Goal: Task Accomplishment & Management: Manage account settings

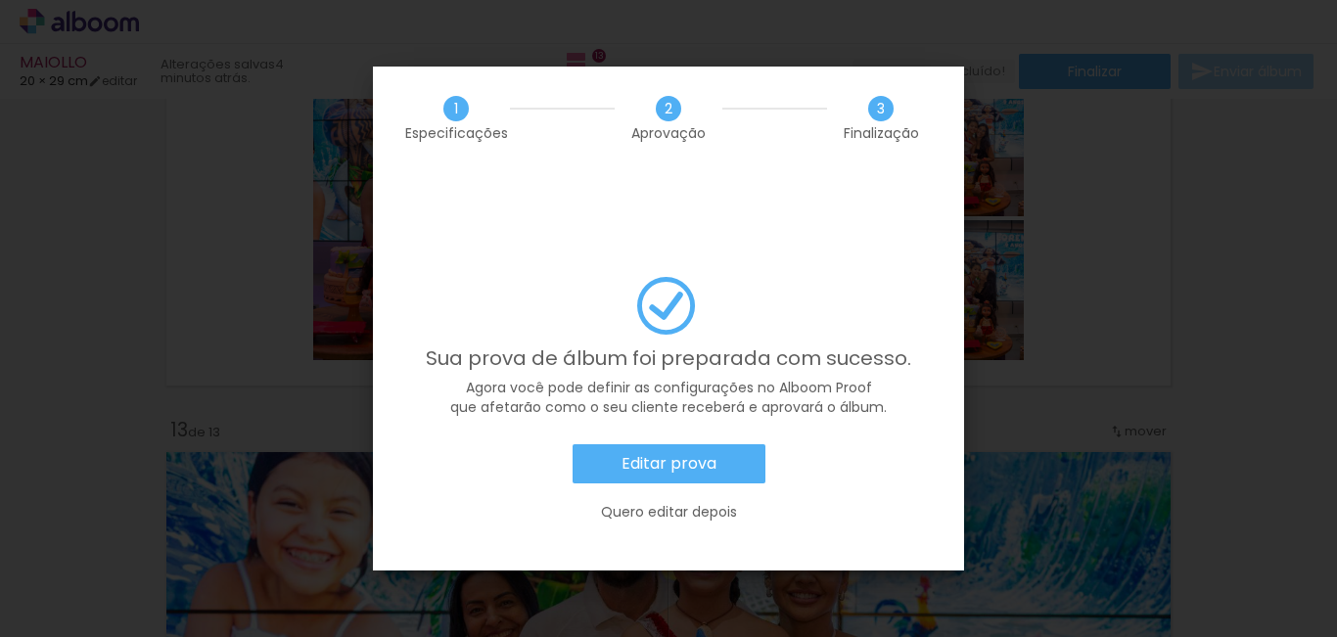
scroll to position [0, 5845]
click at [0, 0] on slot "Quero editar depois" at bounding box center [0, 0] width 0 height 0
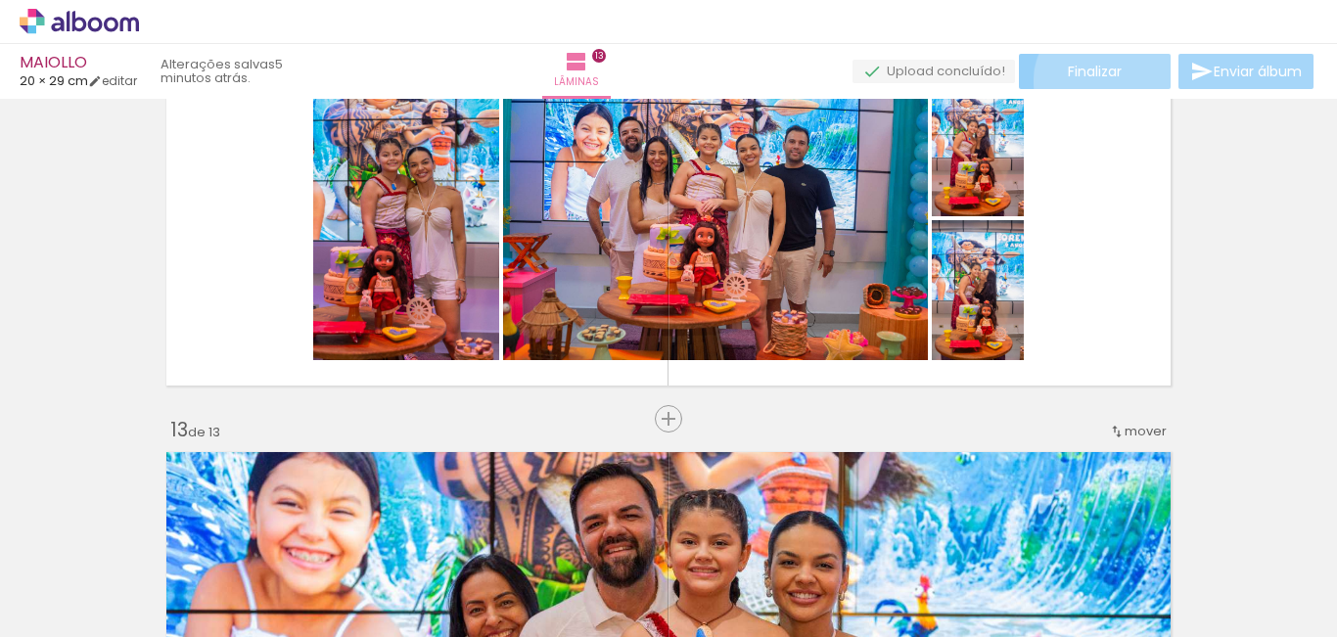
click at [1098, 81] on paper-button "Finalizar" at bounding box center [1095, 71] width 152 height 35
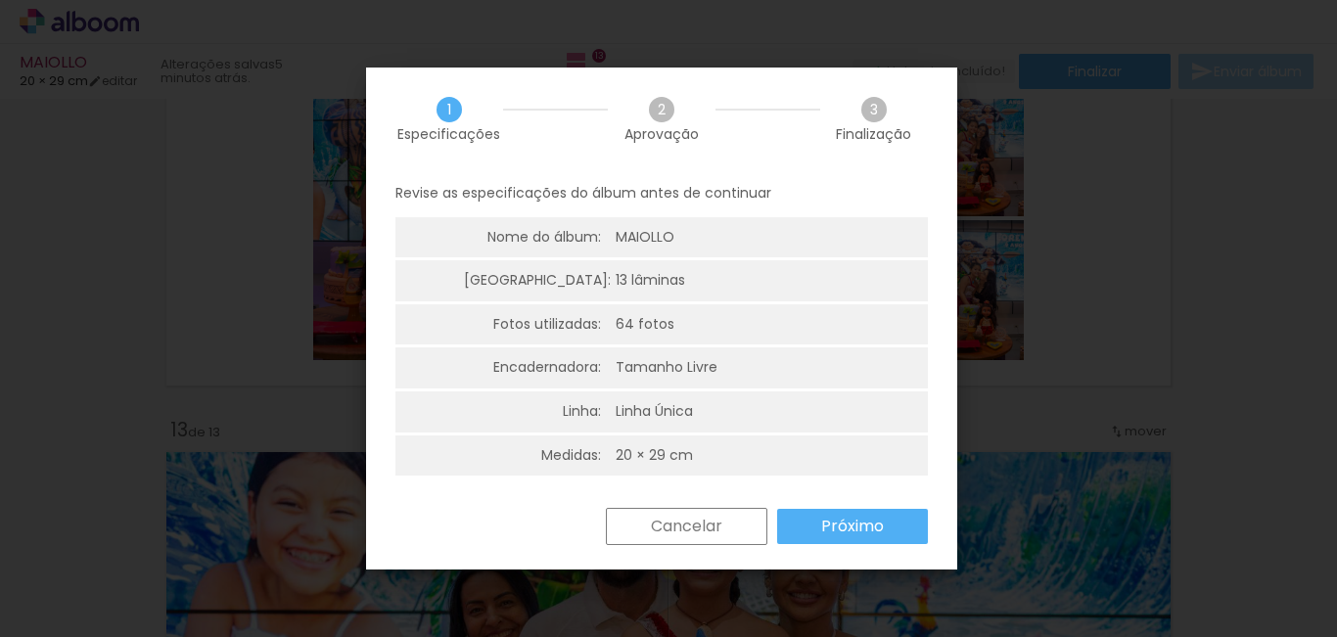
click at [796, 532] on paper-button "Próximo" at bounding box center [852, 526] width 151 height 35
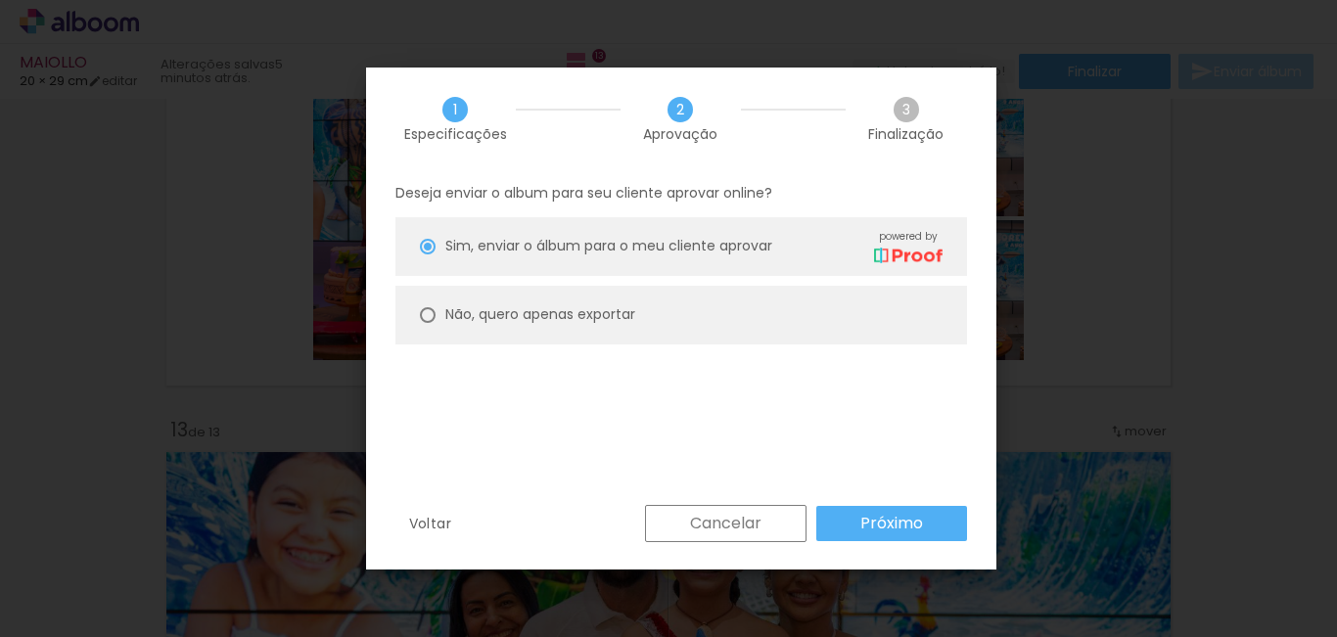
click at [855, 530] on paper-button "Próximo" at bounding box center [891, 523] width 151 height 35
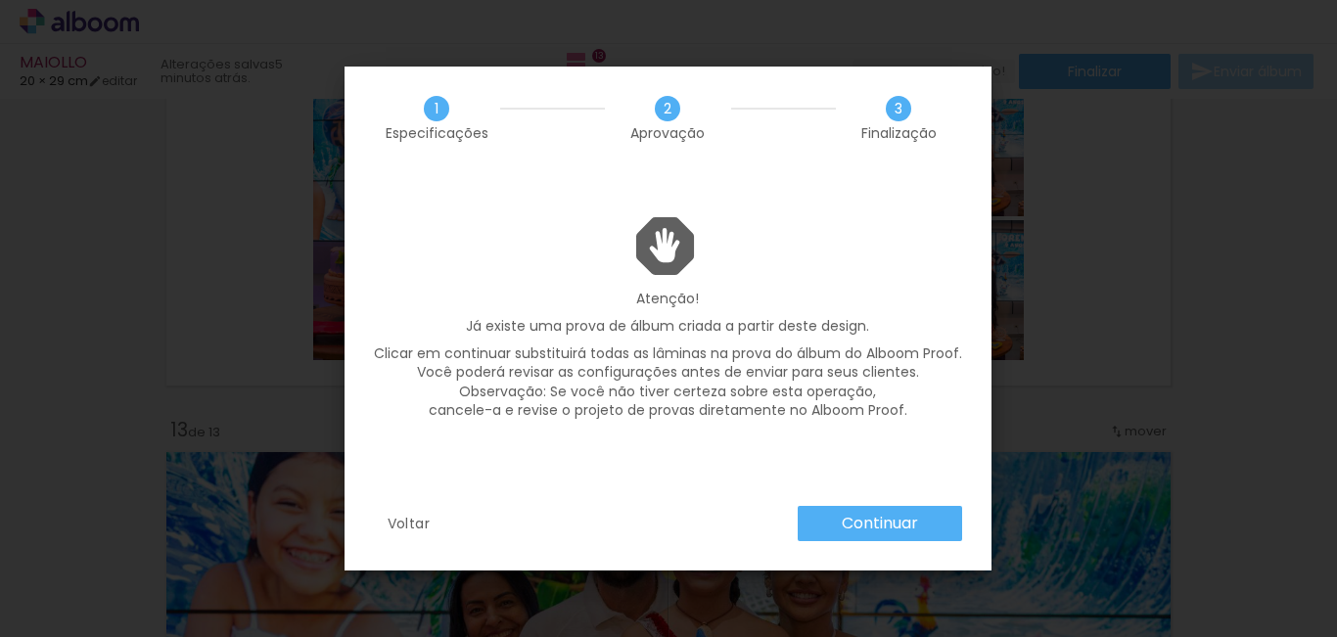
click at [0, 0] on slot "Voltar" at bounding box center [0, 0] width 0 height 0
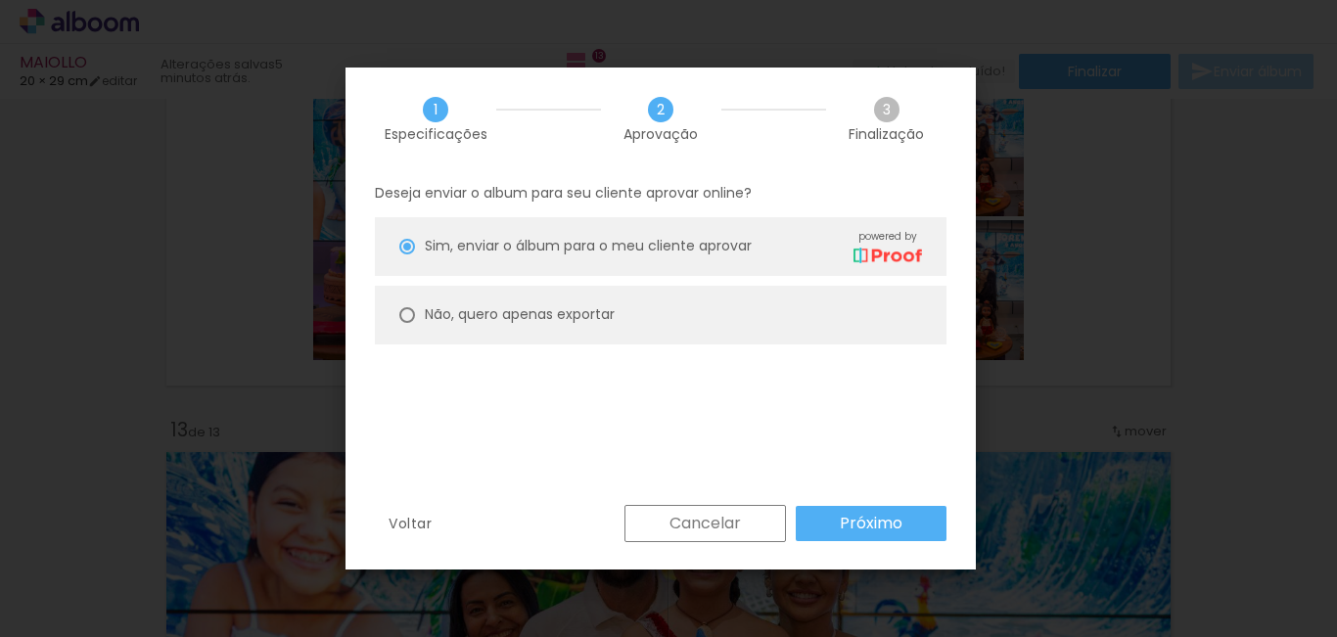
click at [0, 0] on slot "Voltar" at bounding box center [0, 0] width 0 height 0
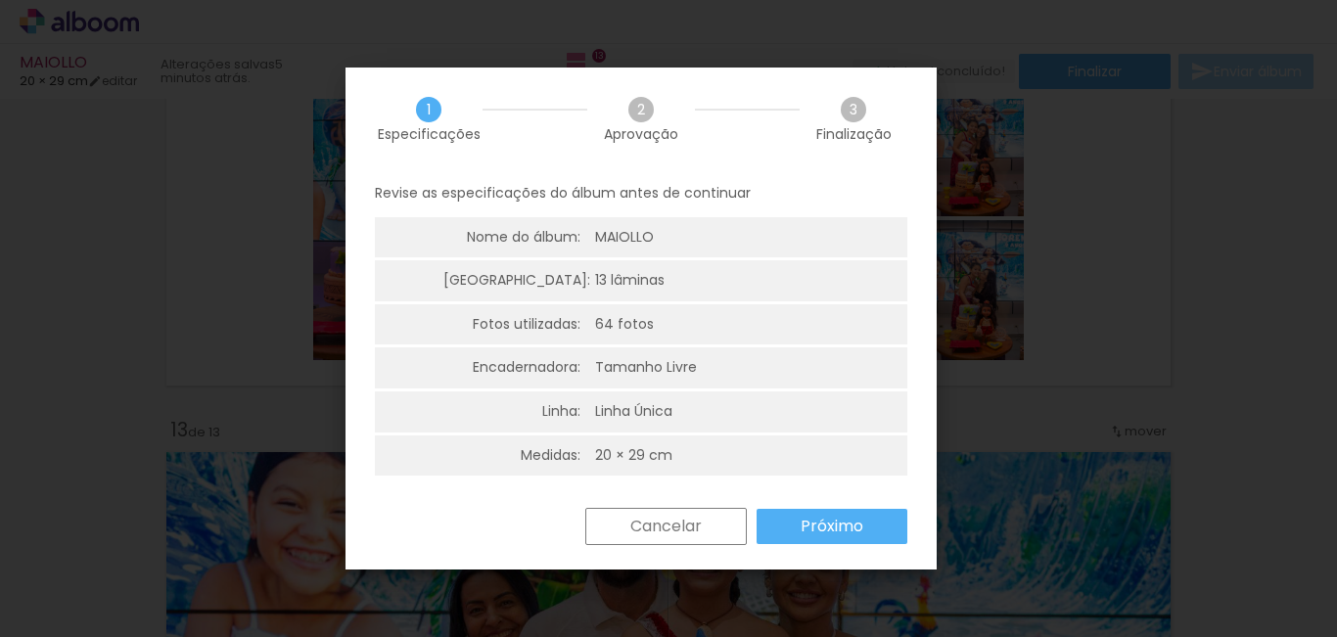
click at [0, 0] on slot "Cancelar" at bounding box center [0, 0] width 0 height 0
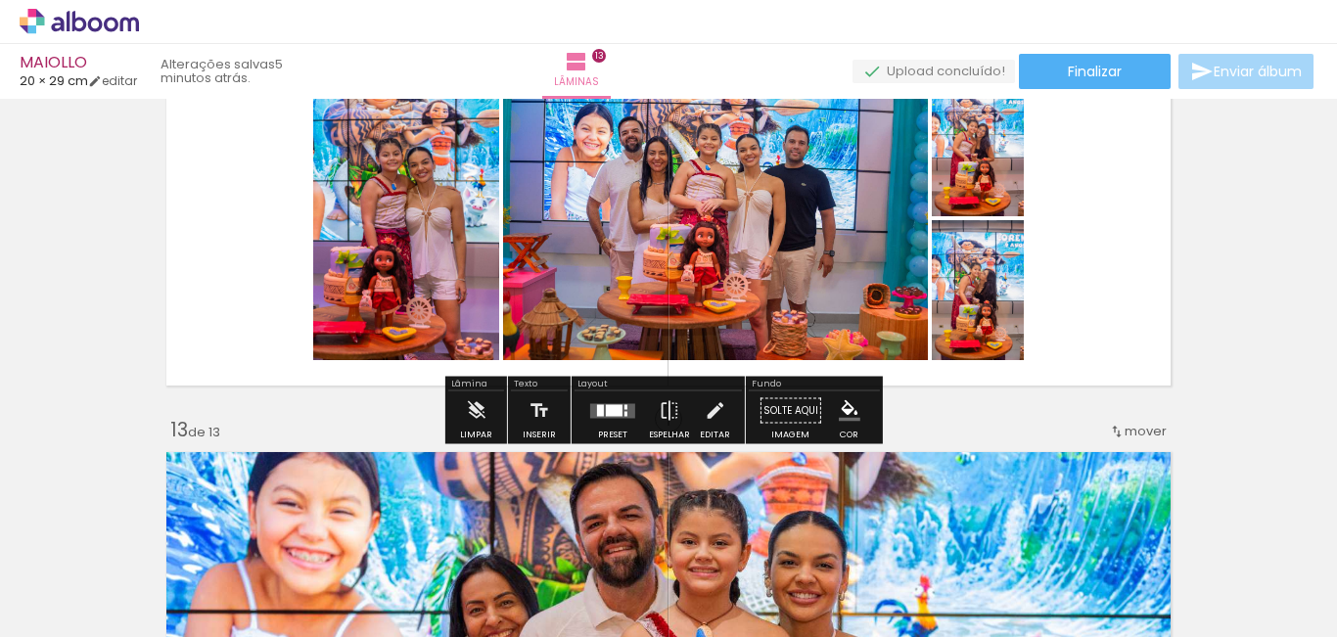
click at [45, 23] on icon at bounding box center [79, 21] width 119 height 25
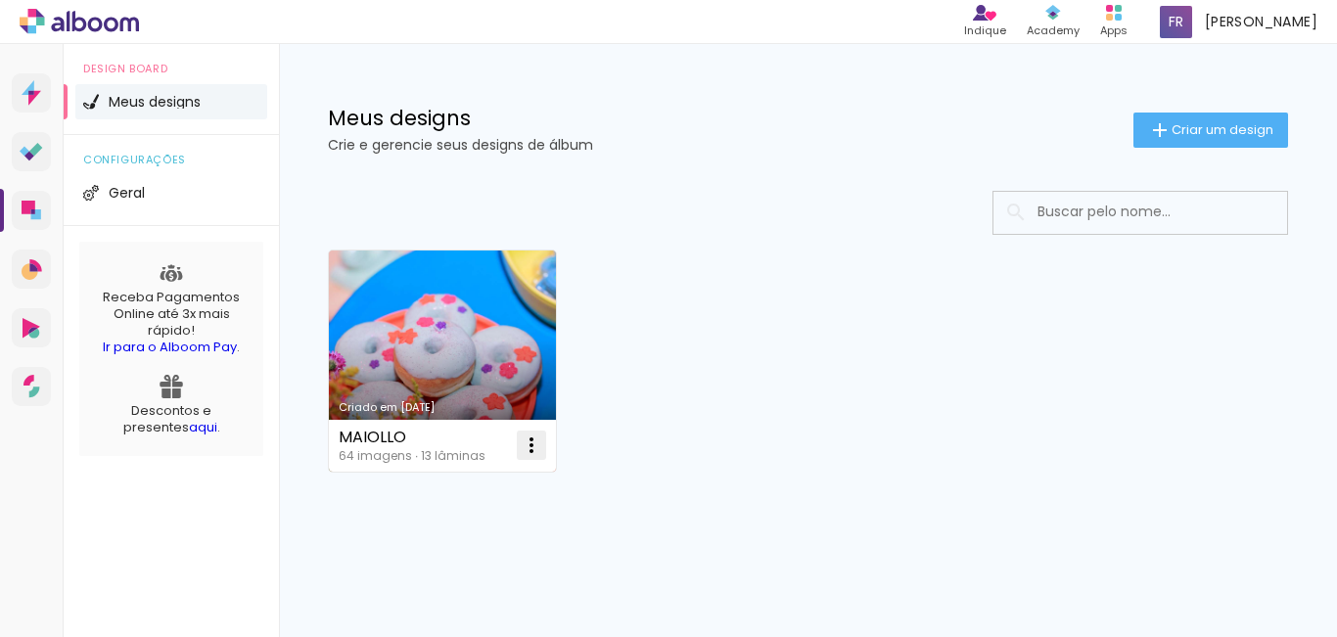
click at [520, 447] on iron-icon at bounding box center [531, 445] width 23 height 23
click at [476, 489] on paper-item "Abrir" at bounding box center [452, 490] width 196 height 39
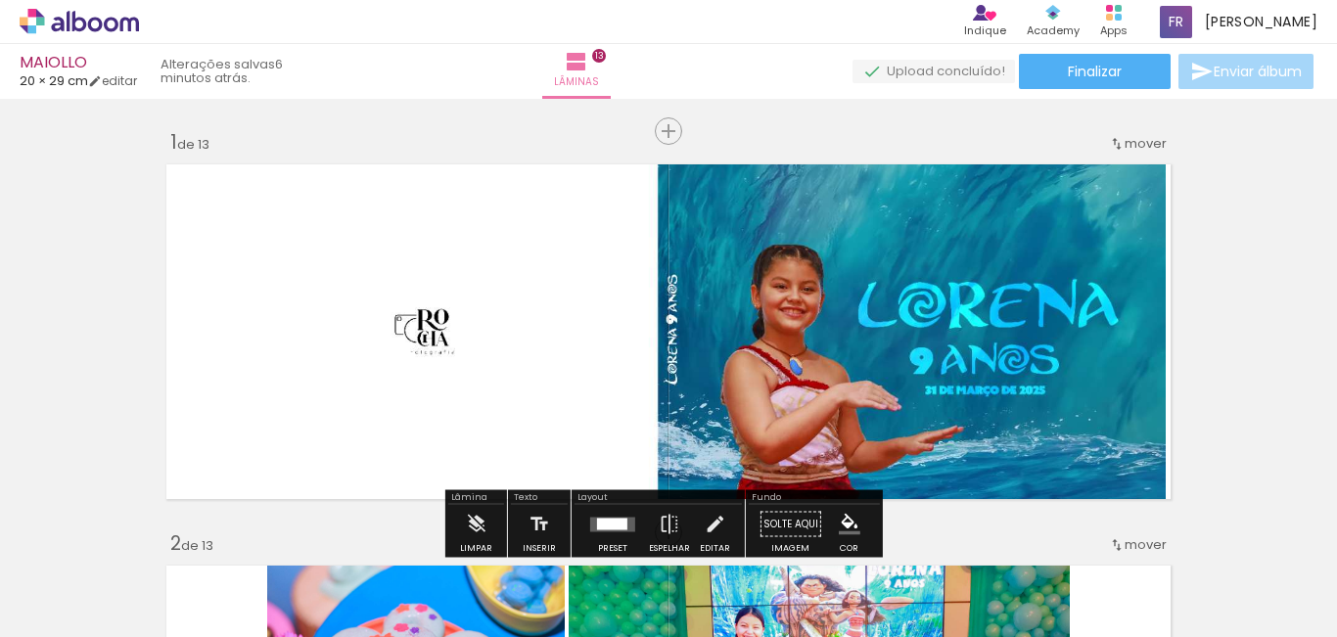
scroll to position [294, 0]
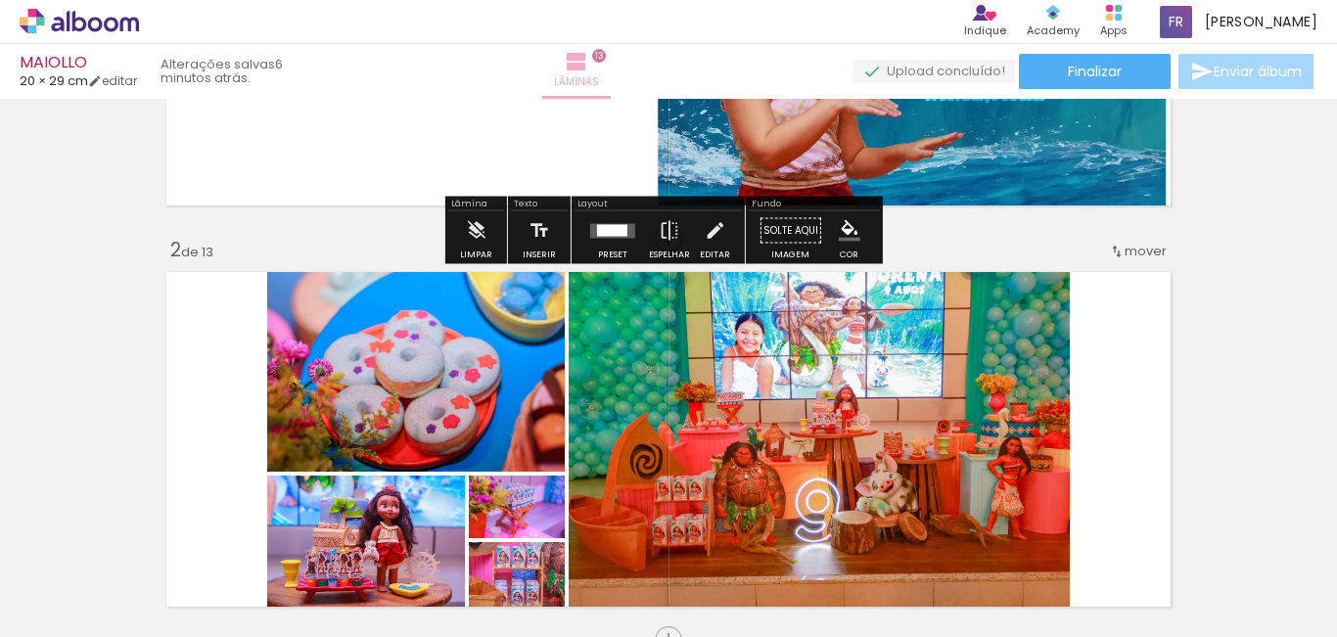
drag, startPoint x: 46, startPoint y: 140, endPoint x: 637, endPoint y: 72, distance: 595.0
click at [588, 72] on iron-icon at bounding box center [576, 61] width 23 height 23
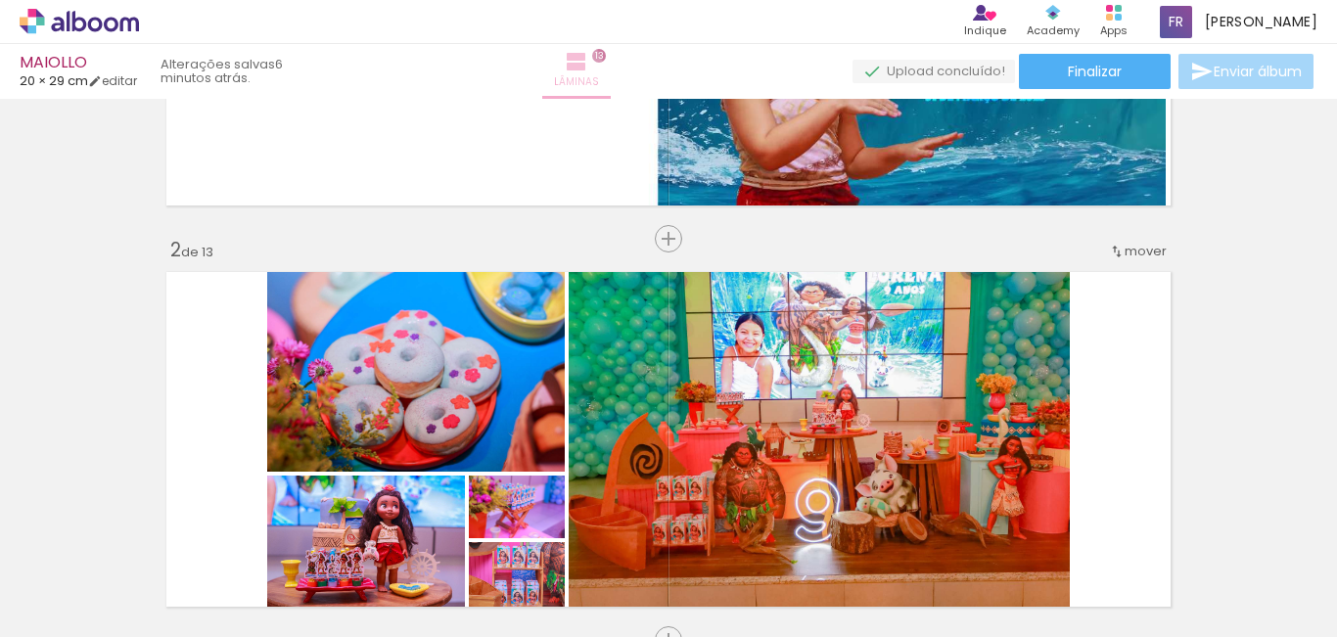
click at [588, 66] on iron-icon at bounding box center [576, 61] width 23 height 23
click at [129, 83] on link "editar" at bounding box center [112, 80] width 49 height 17
type input "20"
type input "58"
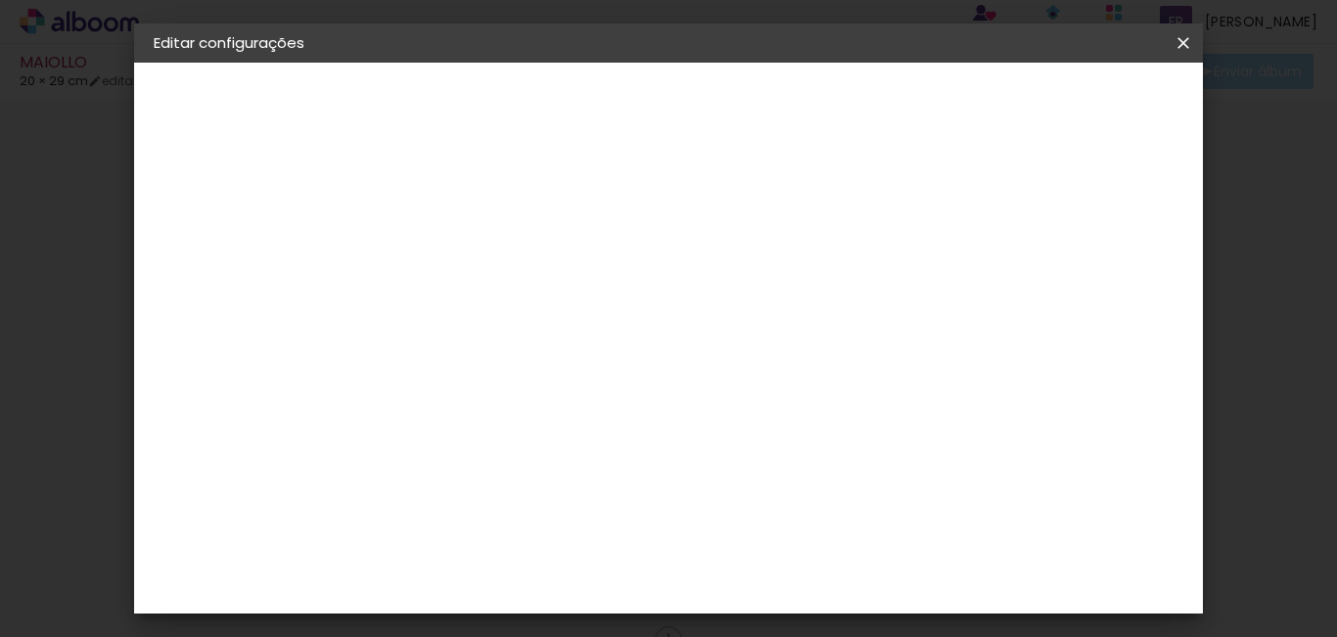
click at [0, 0] on div "3. Revisão" at bounding box center [0, 0] width 0 height 0
click at [0, 0] on paper-button "Voltar" at bounding box center [0, 0] width 0 height 0
click at [0, 0] on paper-icon-button at bounding box center [0, 0] width 0 height 0
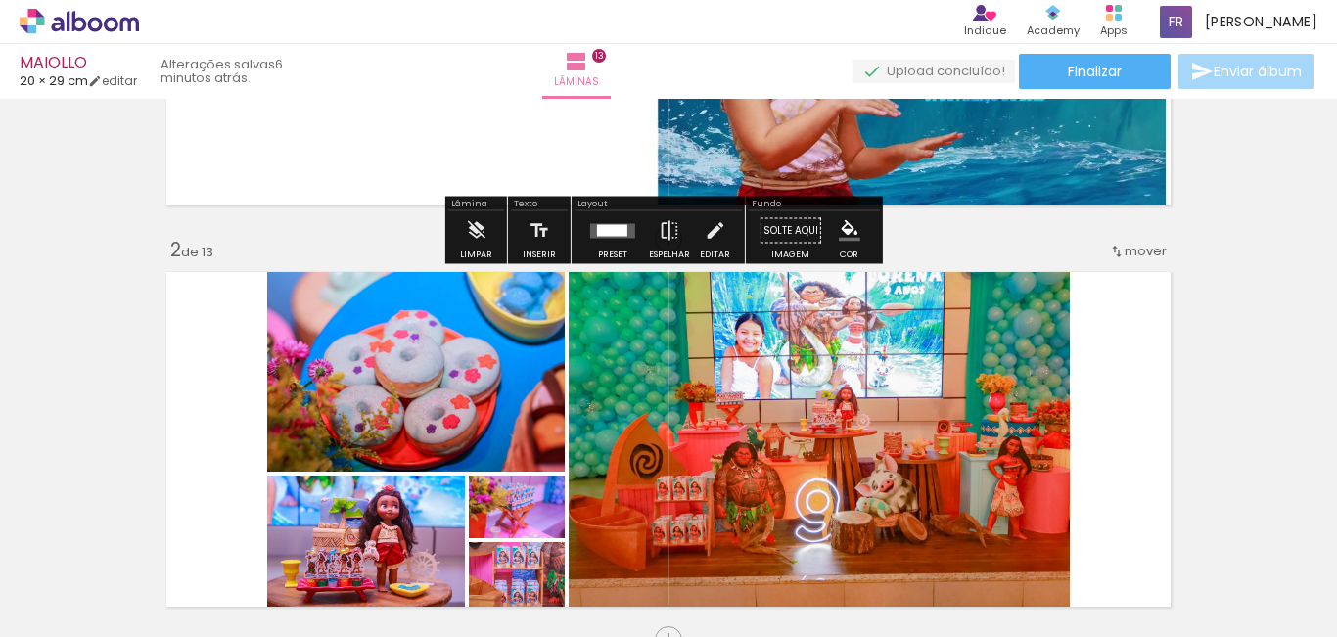
click at [87, 13] on icon at bounding box center [79, 21] width 119 height 25
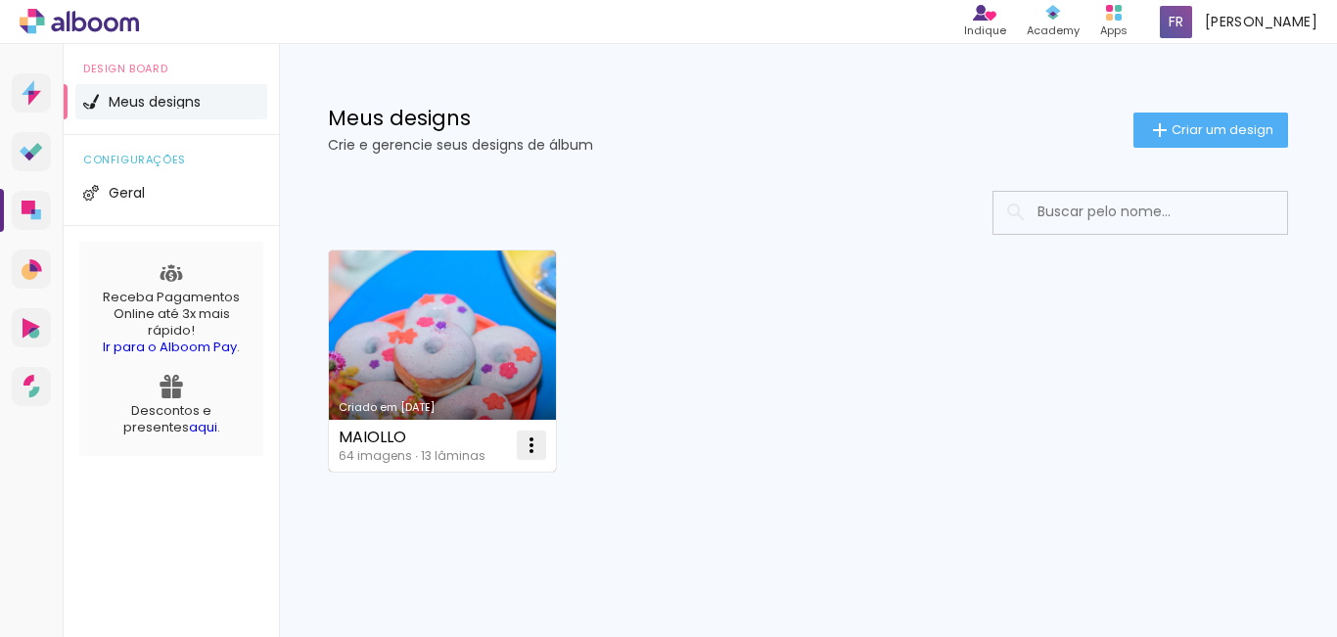
click at [532, 443] on iron-icon at bounding box center [531, 445] width 23 height 23
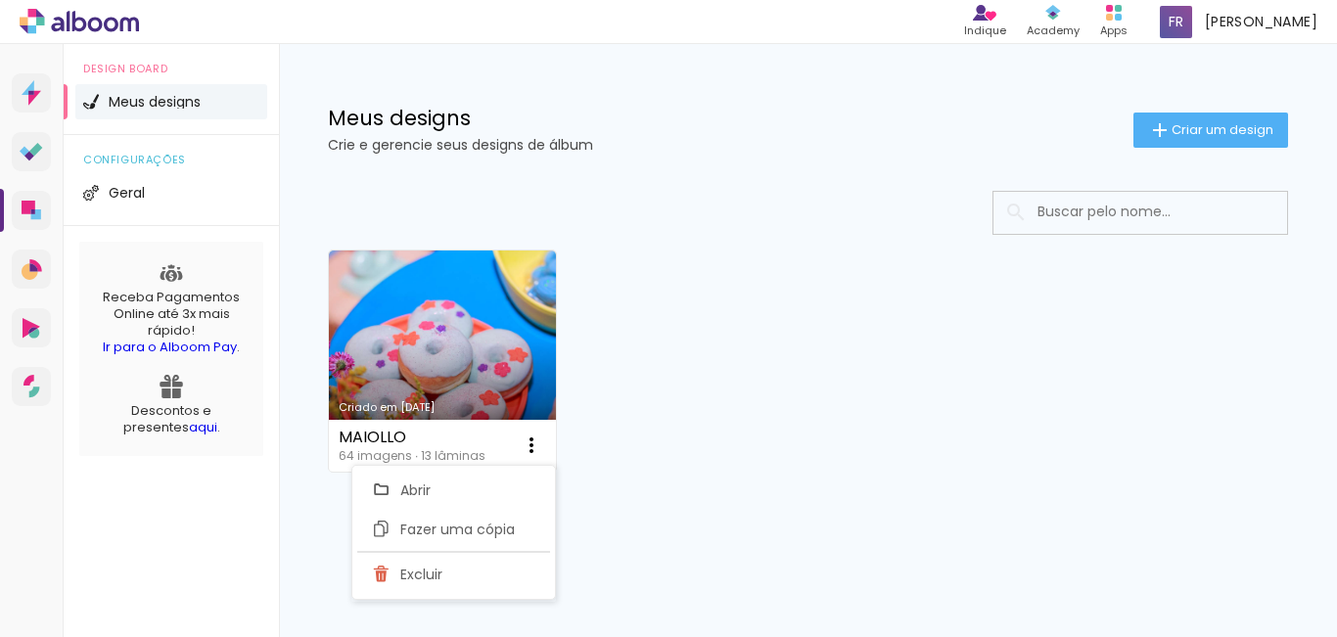
click at [732, 502] on div "Mais álbuns" at bounding box center [808, 494] width 960 height 47
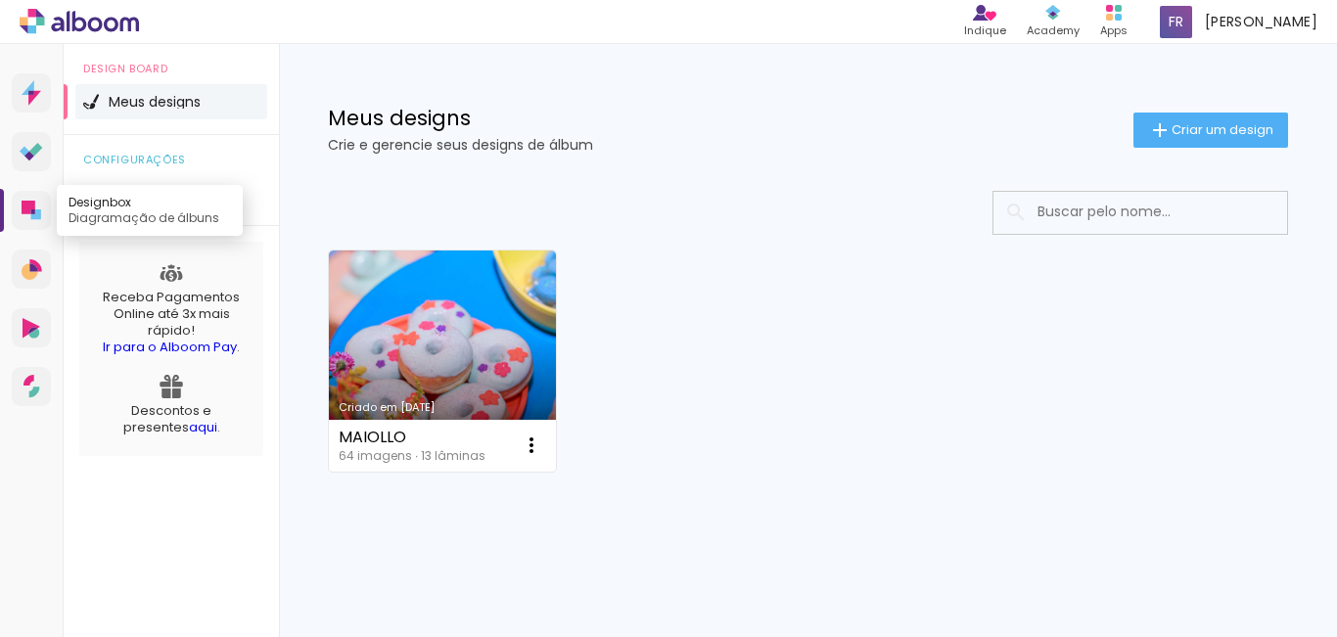
click at [38, 212] on icon at bounding box center [36, 214] width 10 height 10
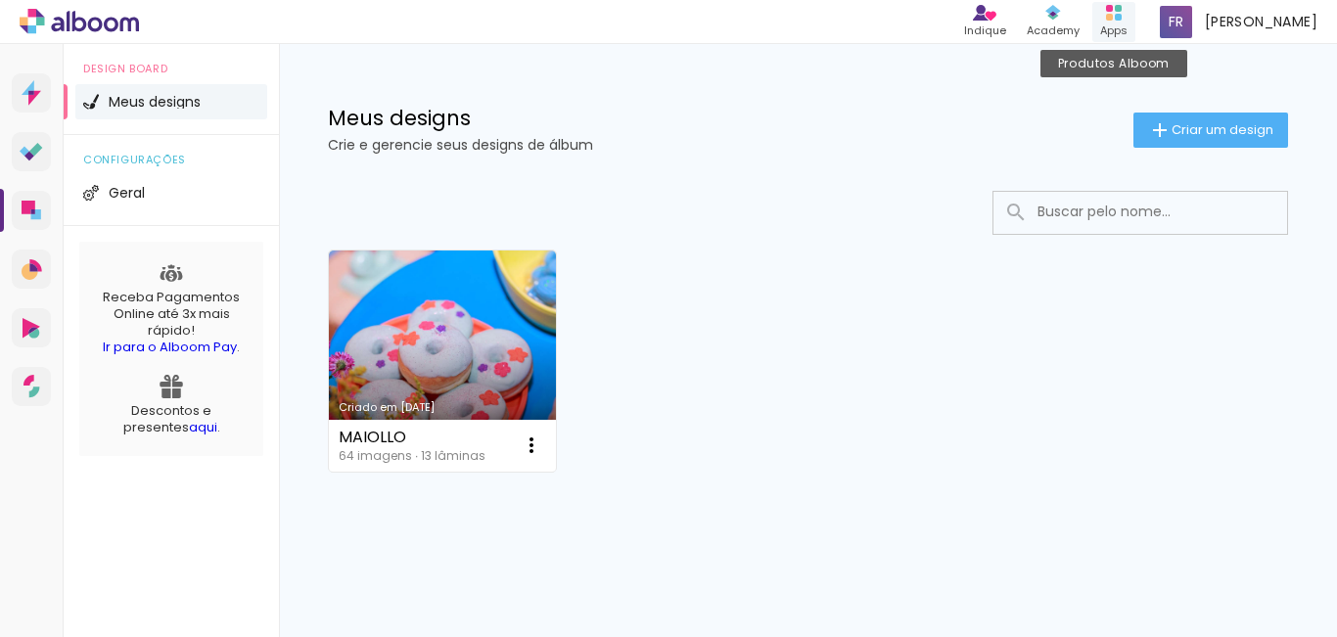
click at [1128, 23] on div "Apps" at bounding box center [1113, 31] width 27 height 17
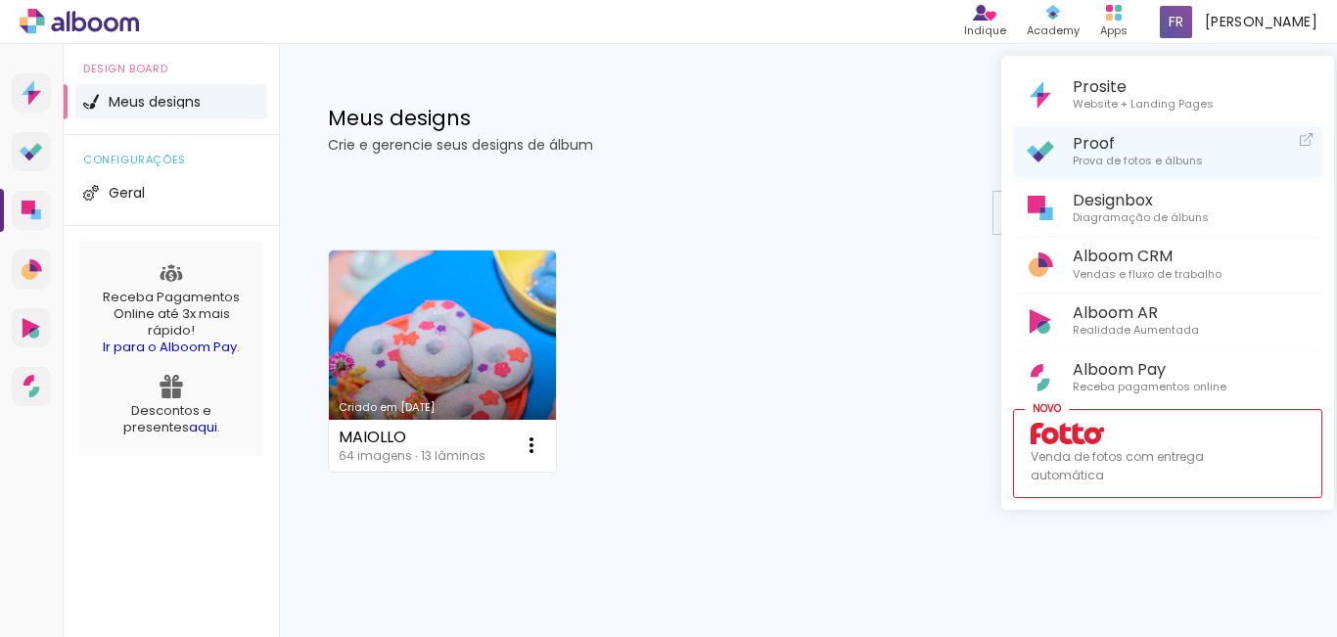
click at [1166, 157] on span "Prova de fotos e álbuns" at bounding box center [1138, 162] width 130 height 18
